Goal: Information Seeking & Learning: Learn about a topic

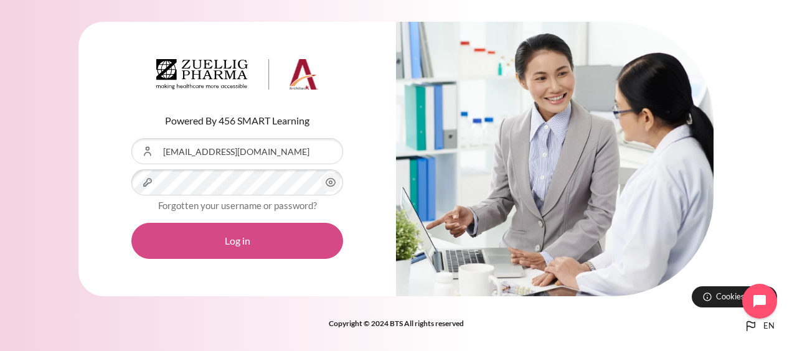
click at [268, 229] on button "Log in" at bounding box center [237, 241] width 212 height 36
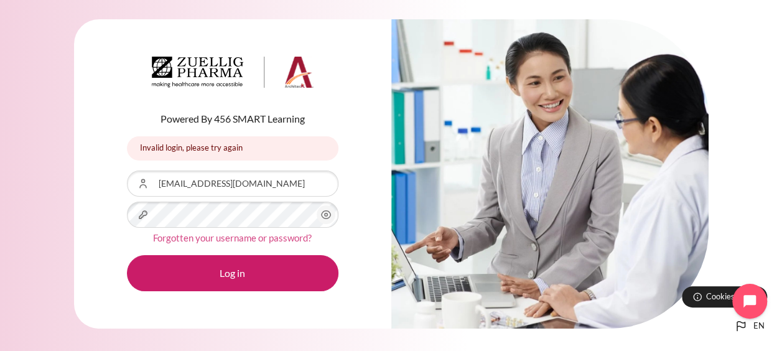
click at [279, 237] on link "Forgotten your username or password?" at bounding box center [232, 237] width 159 height 11
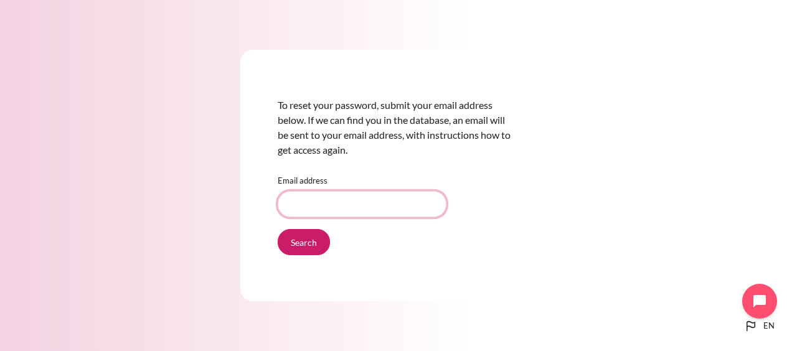
click at [291, 201] on input "Email address" at bounding box center [362, 204] width 169 height 26
type input "csting@zuelligpharma.com"
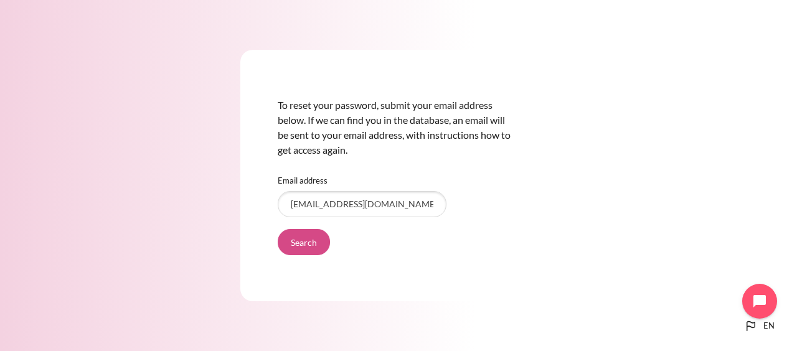
click at [310, 249] on input "Search" at bounding box center [304, 242] width 52 height 26
click at [278, 229] on input "Search" at bounding box center [304, 242] width 52 height 26
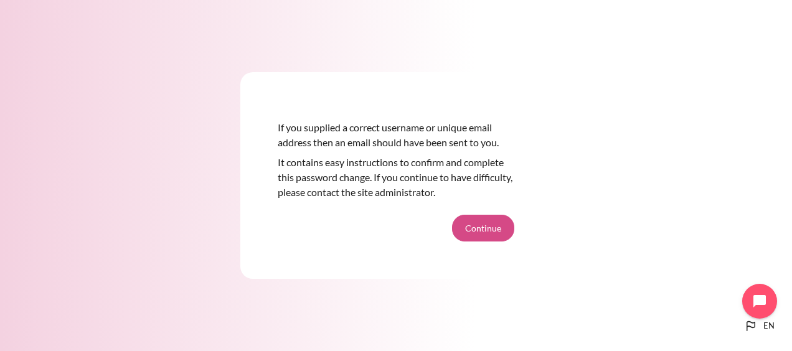
click at [486, 225] on button "Continue" at bounding box center [483, 228] width 62 height 26
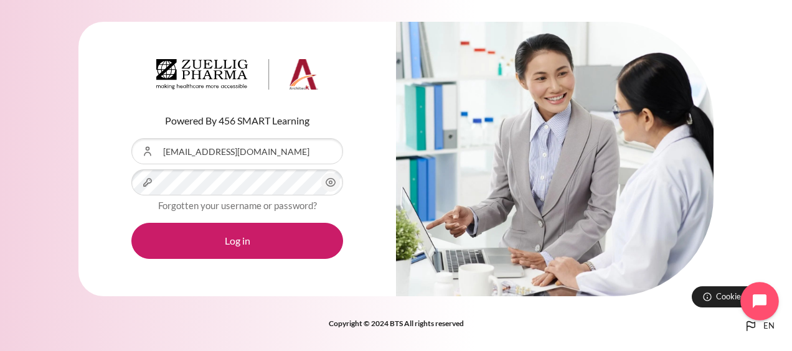
click at [762, 310] on button "Open chat widget" at bounding box center [759, 301] width 39 height 39
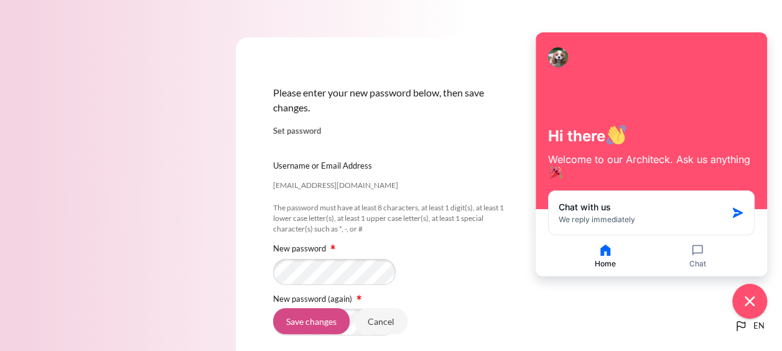
click at [336, 324] on input "Save changes" at bounding box center [311, 321] width 77 height 26
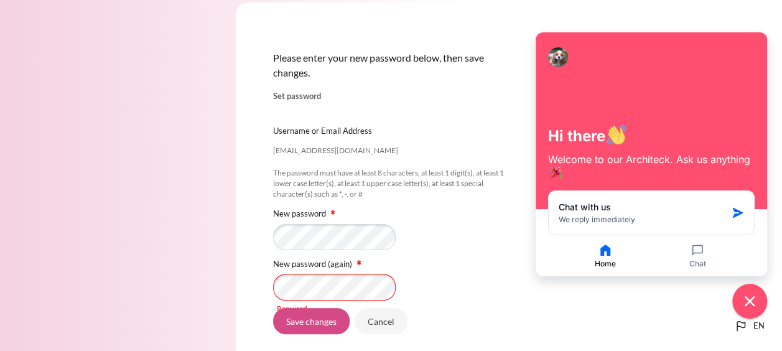
scroll to position [62, 0]
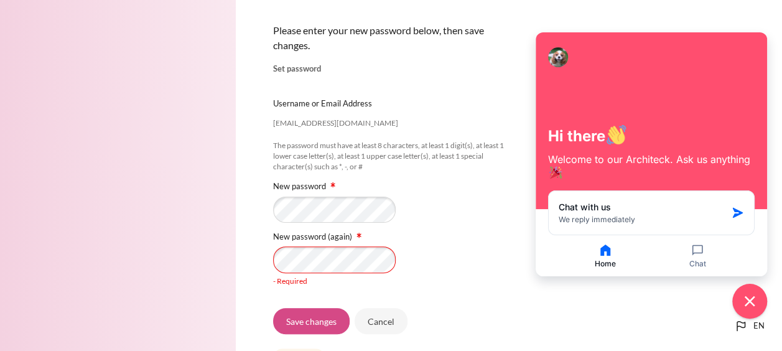
click at [329, 315] on input "Save changes" at bounding box center [311, 321] width 77 height 26
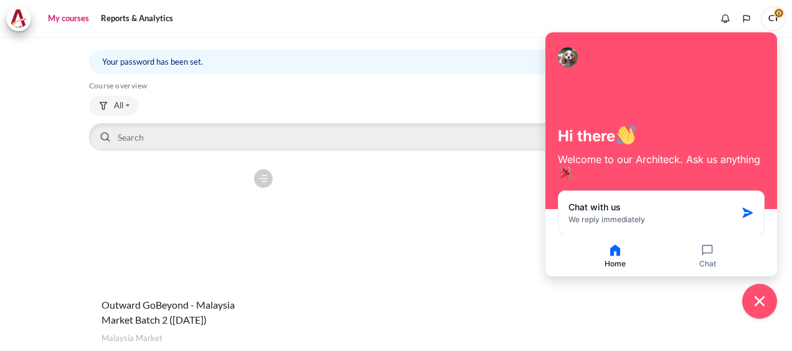
scroll to position [133, 0]
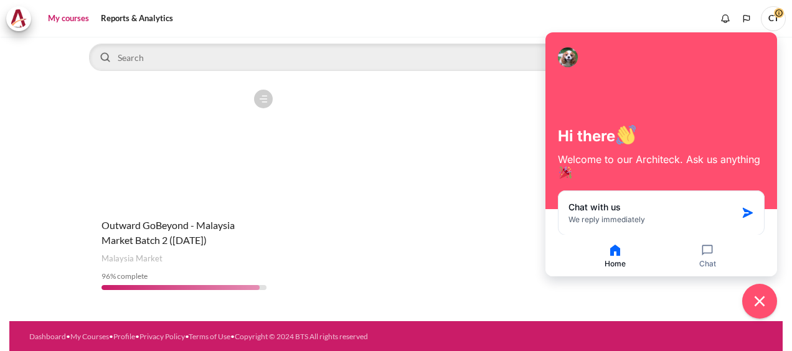
click at [515, 123] on div "Course is starred Actions for course Outward GoBeyond - Malaysia Market Batch 2…" at bounding box center [396, 191] width 614 height 217
click at [763, 298] on icon "Close chat widget" at bounding box center [759, 301] width 11 height 11
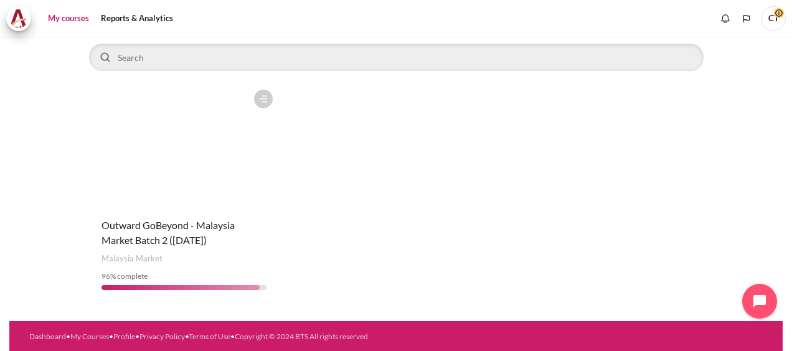
click at [224, 194] on figure "Content" at bounding box center [184, 145] width 190 height 124
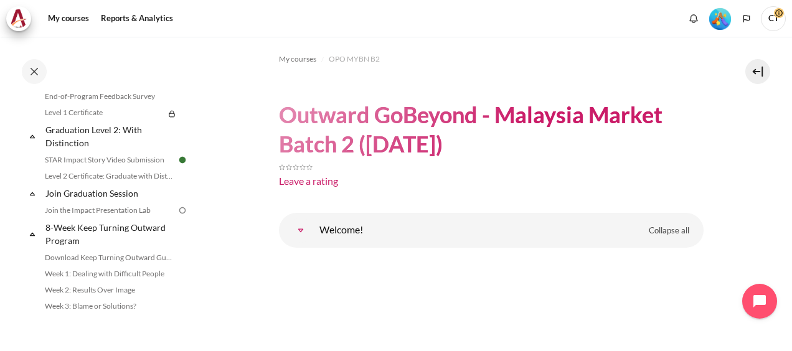
scroll to position [1327, 0]
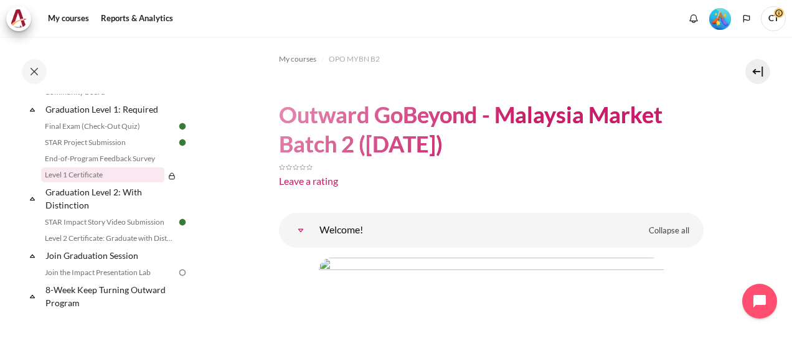
click at [98, 182] on link "Level 1 Certificate" at bounding box center [102, 174] width 123 height 15
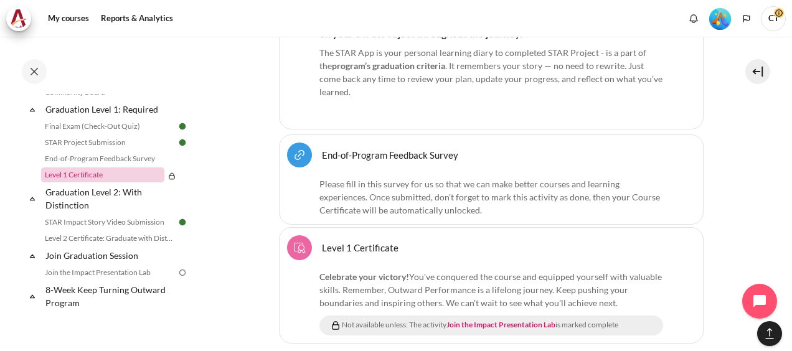
click at [97, 182] on link "Level 1 Certificate" at bounding box center [102, 174] width 123 height 15
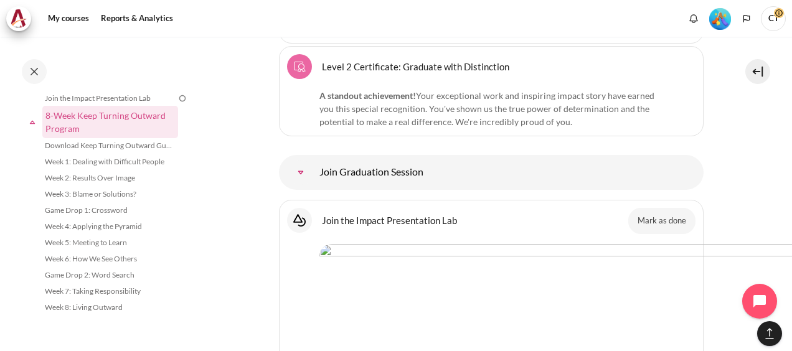
scroll to position [9535, 0]
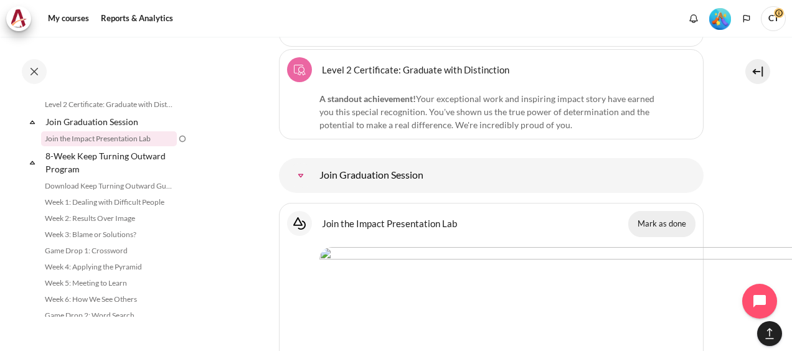
click at [661, 211] on button "Mark as done" at bounding box center [661, 224] width 67 height 26
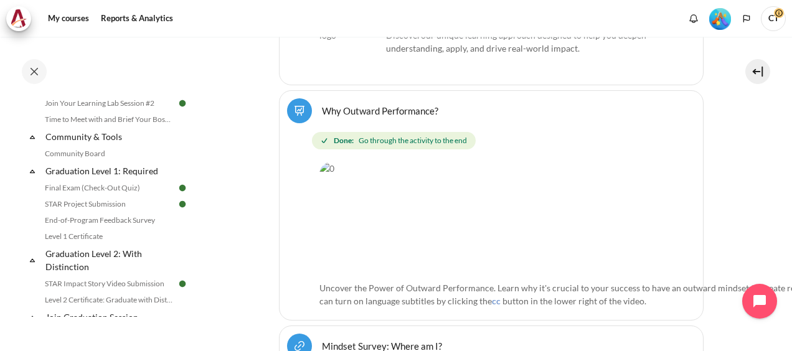
scroll to position [1328, 0]
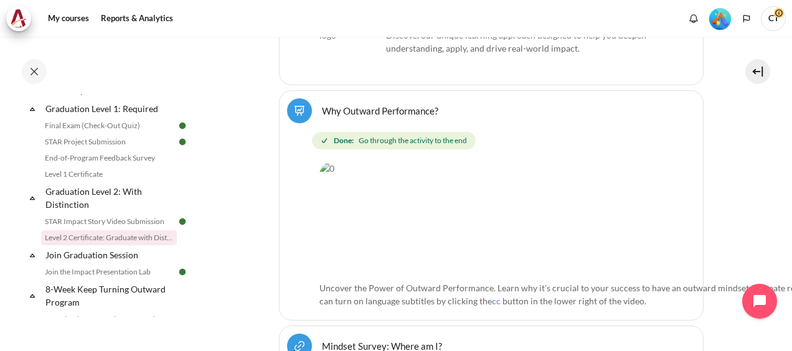
click at [126, 245] on link "Level 2 Certificate: Graduate with Distinction" at bounding box center [109, 237] width 136 height 15
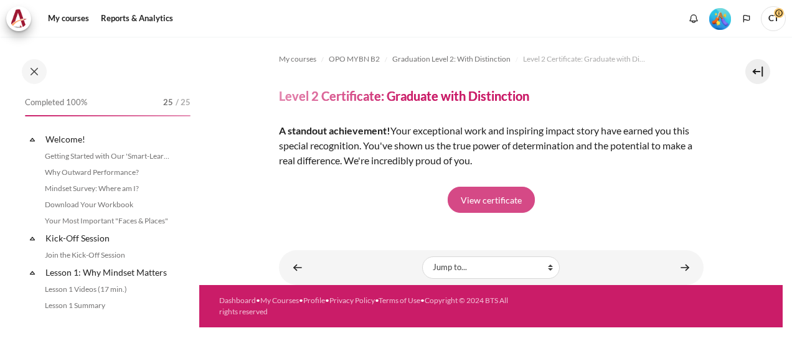
scroll to position [1373, 0]
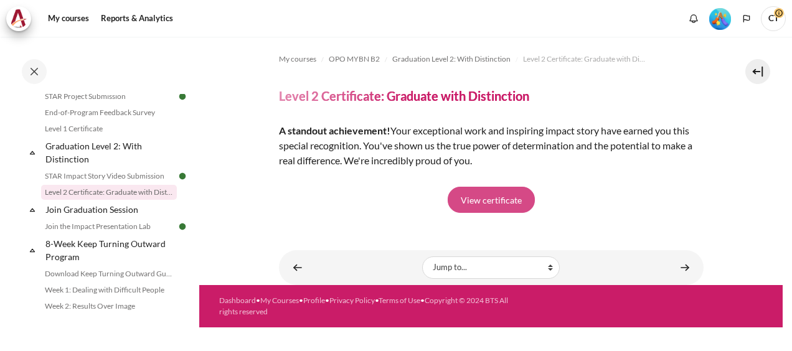
click at [499, 198] on link "View certificate" at bounding box center [491, 200] width 87 height 26
